Goal: Check status

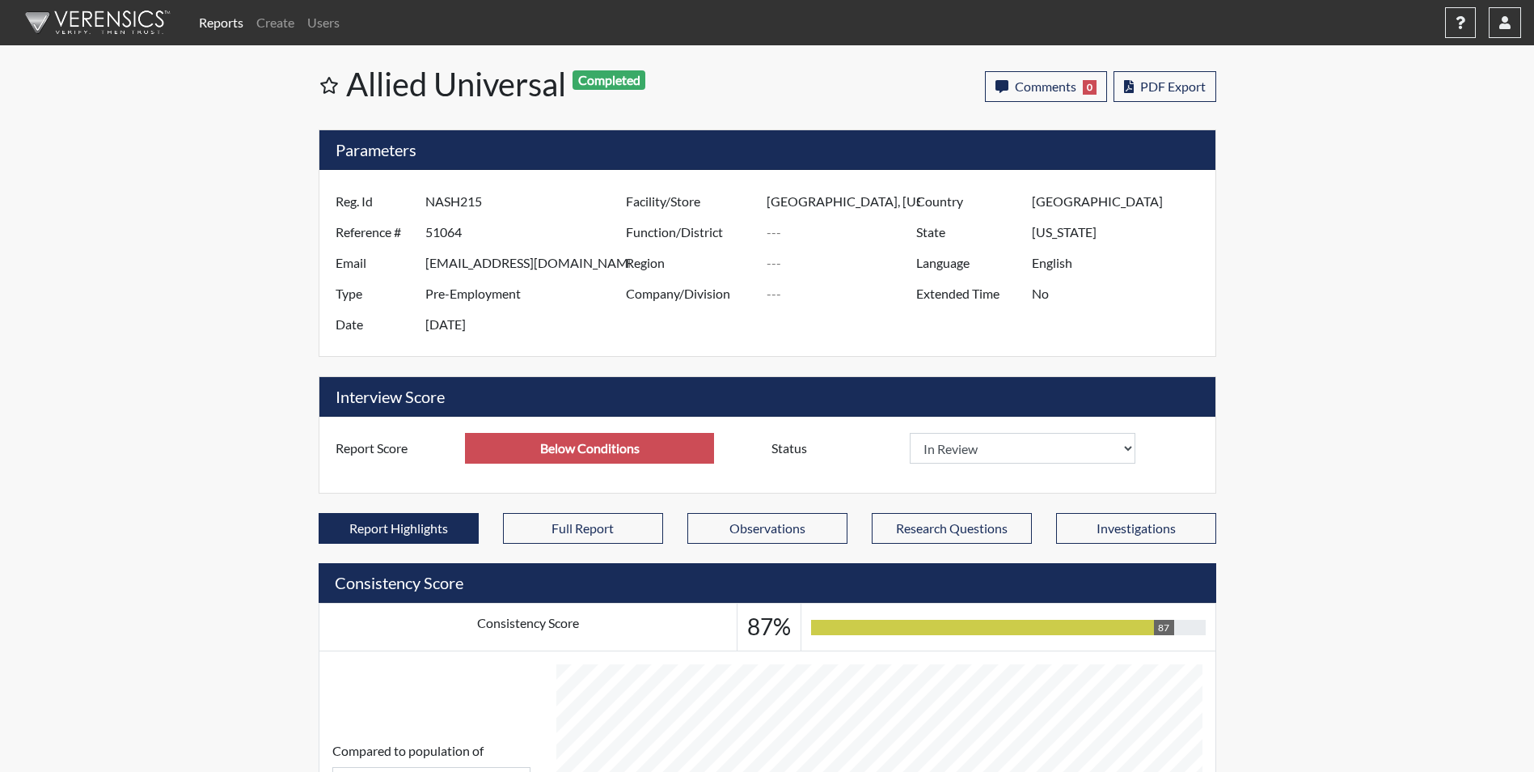
select select
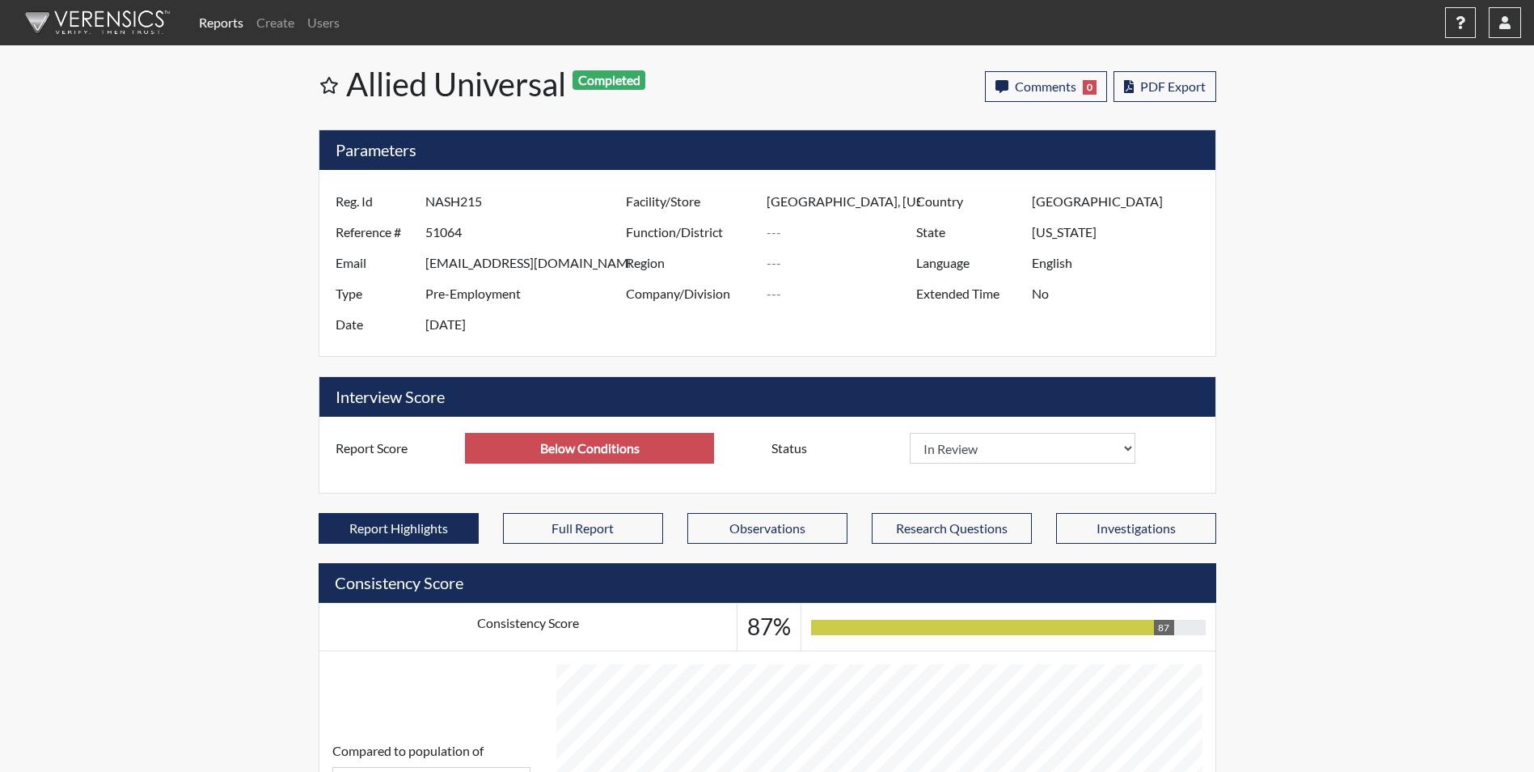
select select
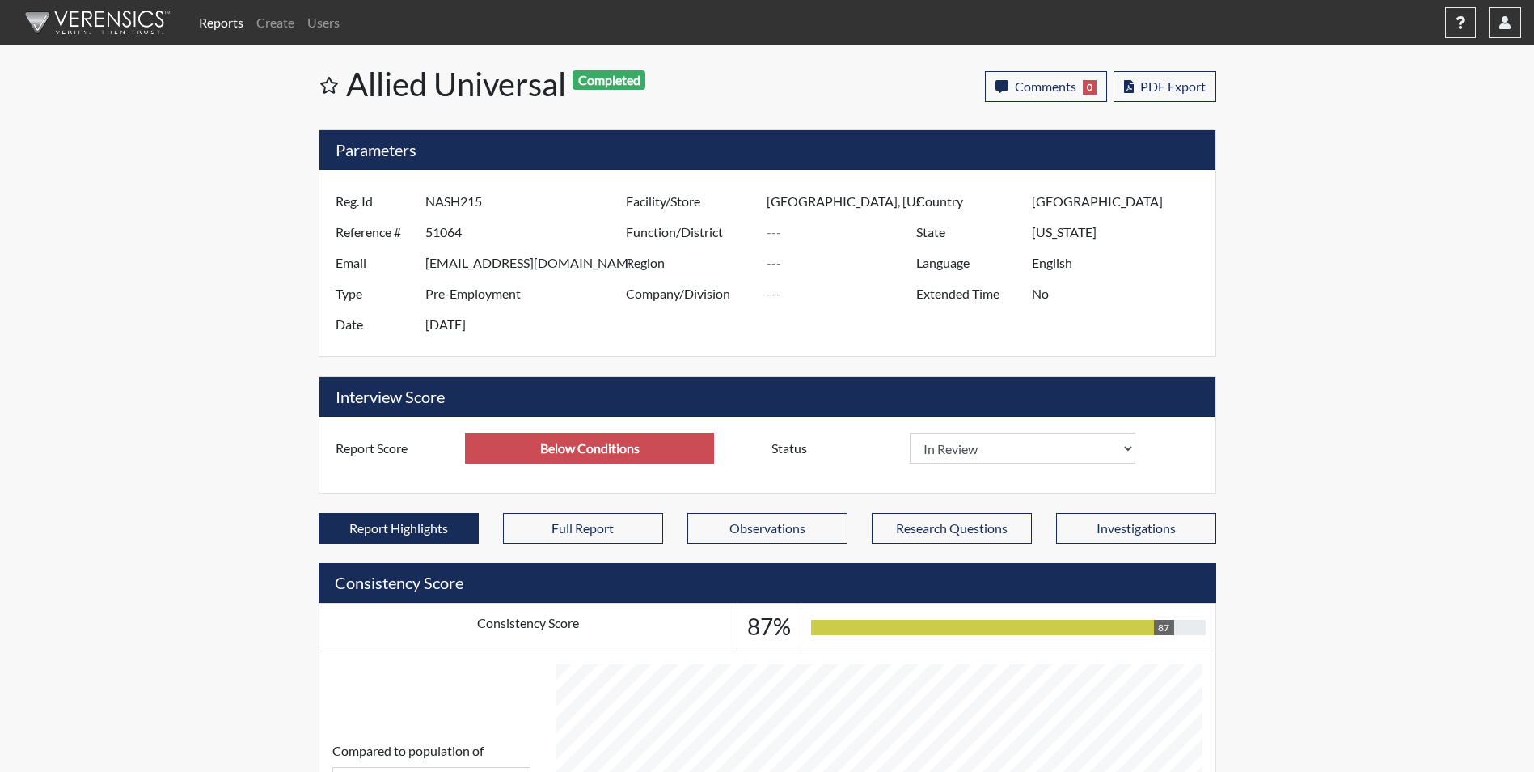
select select
